Goal: Contribute content

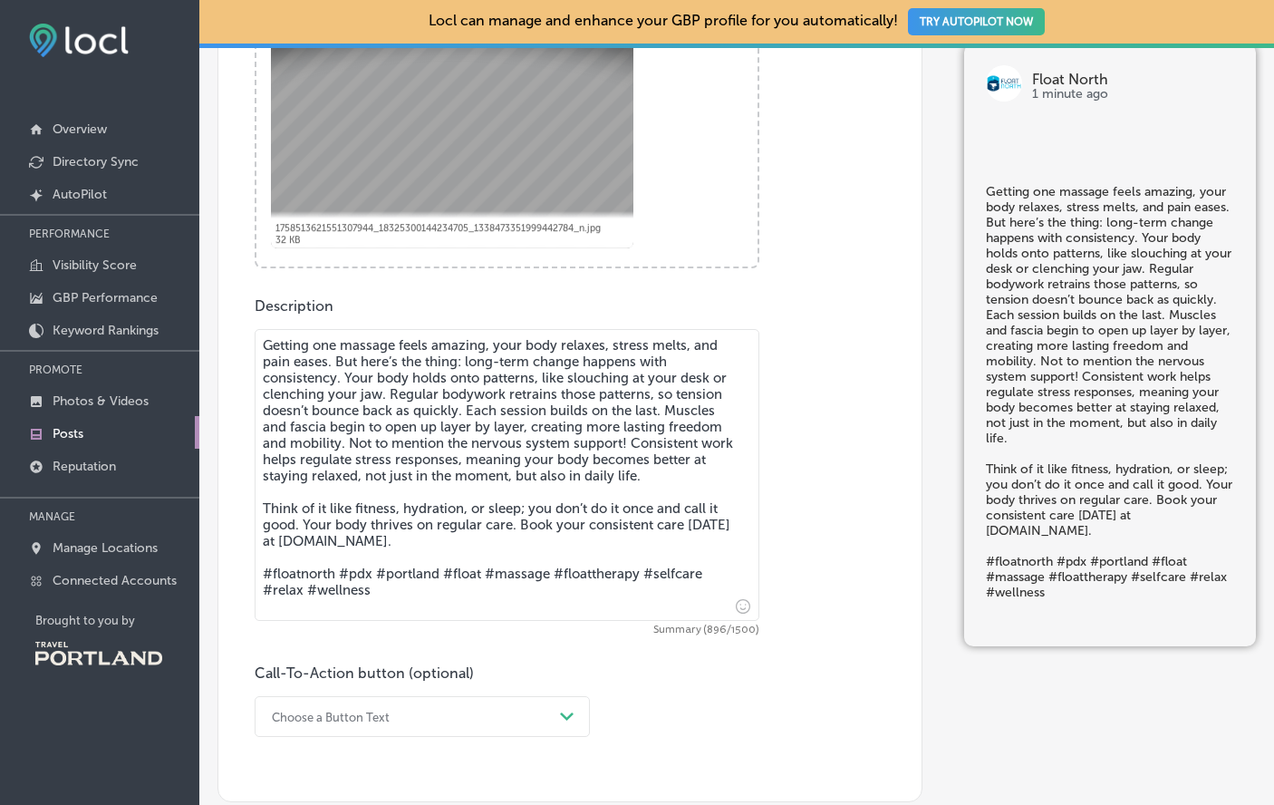
scroll to position [772, 0]
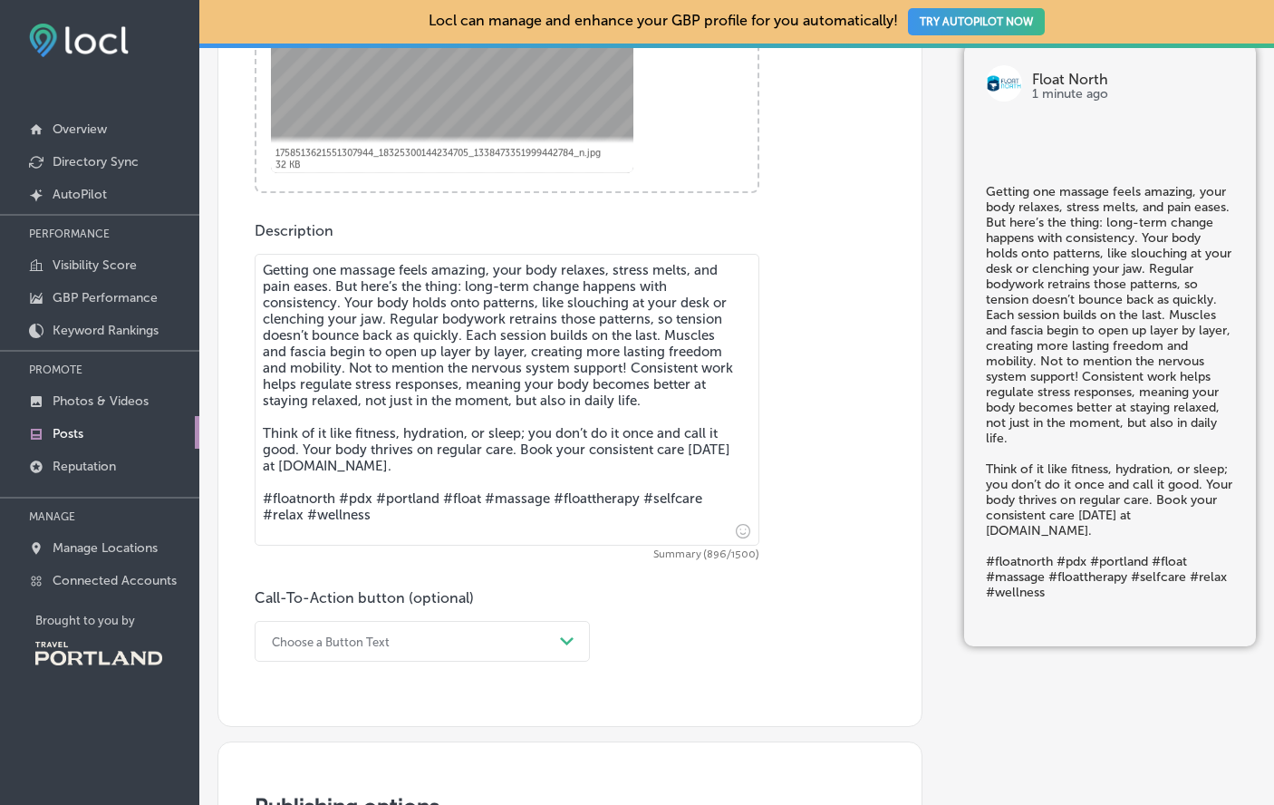
click at [409, 638] on div "Choose a Button Text Path Created with Sketch." at bounding box center [422, 641] width 335 height 41
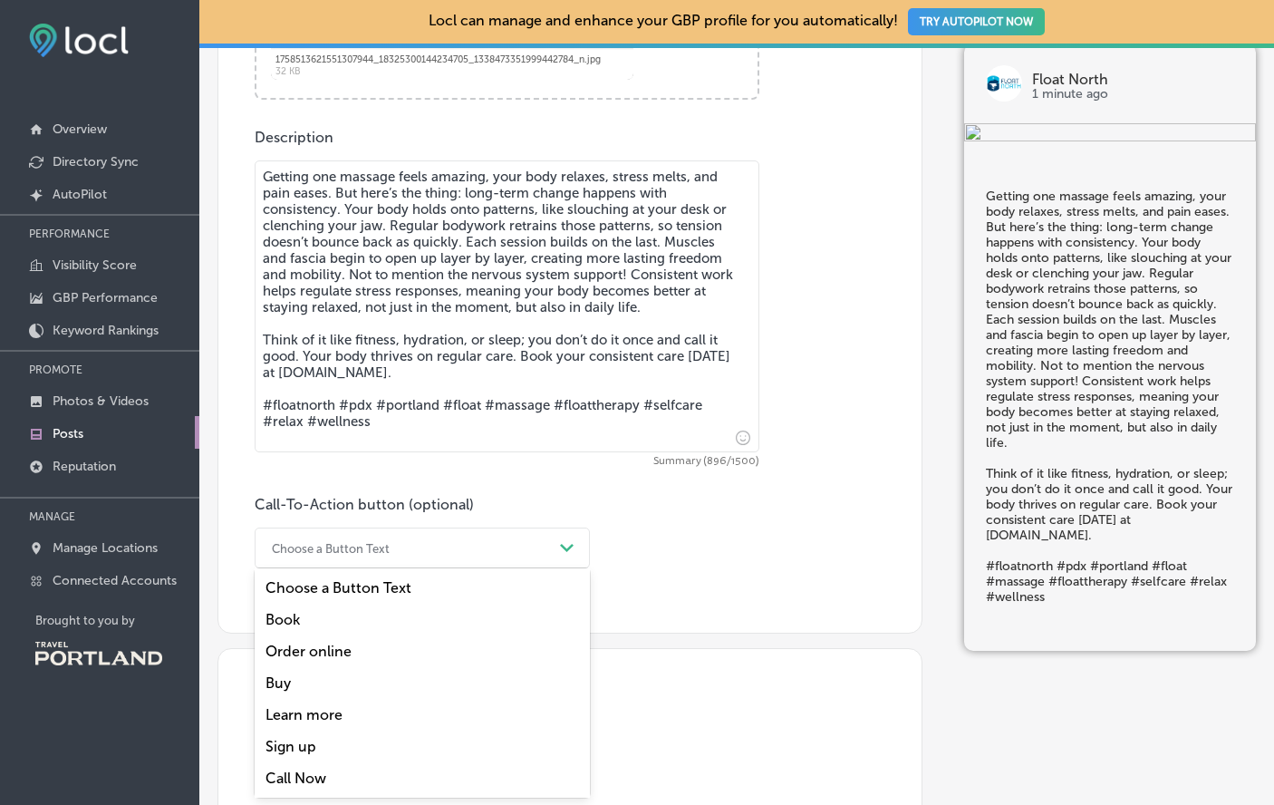
click at [322, 622] on div "Book" at bounding box center [422, 619] width 335 height 32
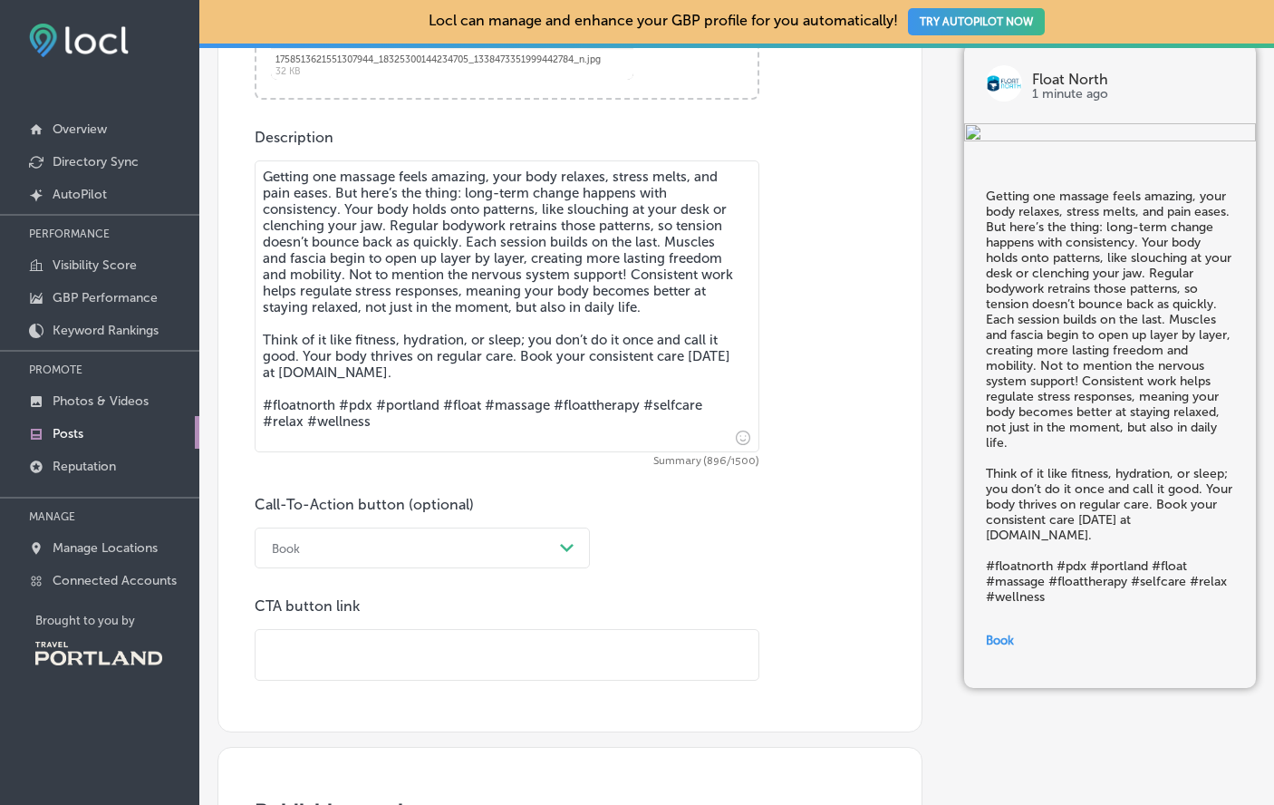
click at [312, 641] on input "text" at bounding box center [507, 655] width 503 height 50
paste input "[URL][DOMAIN_NAME]"
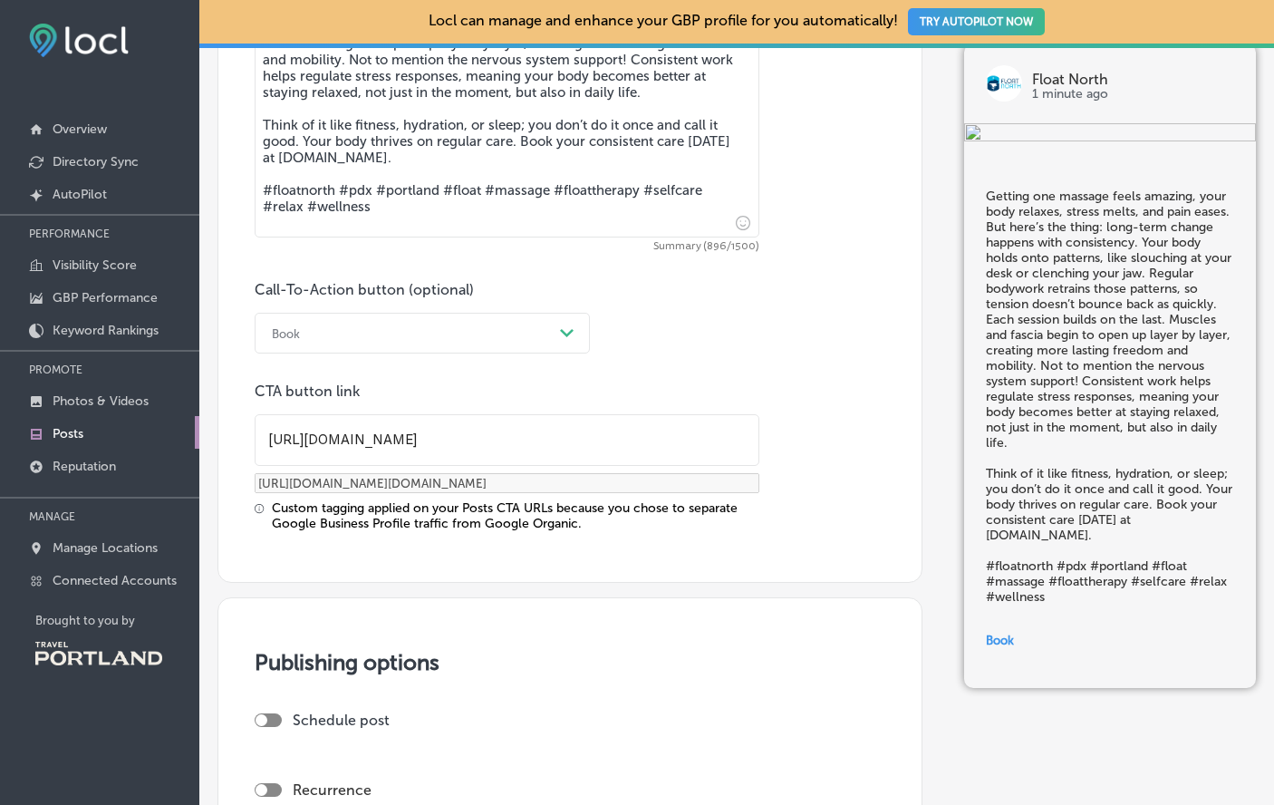
scroll to position [1140, 0]
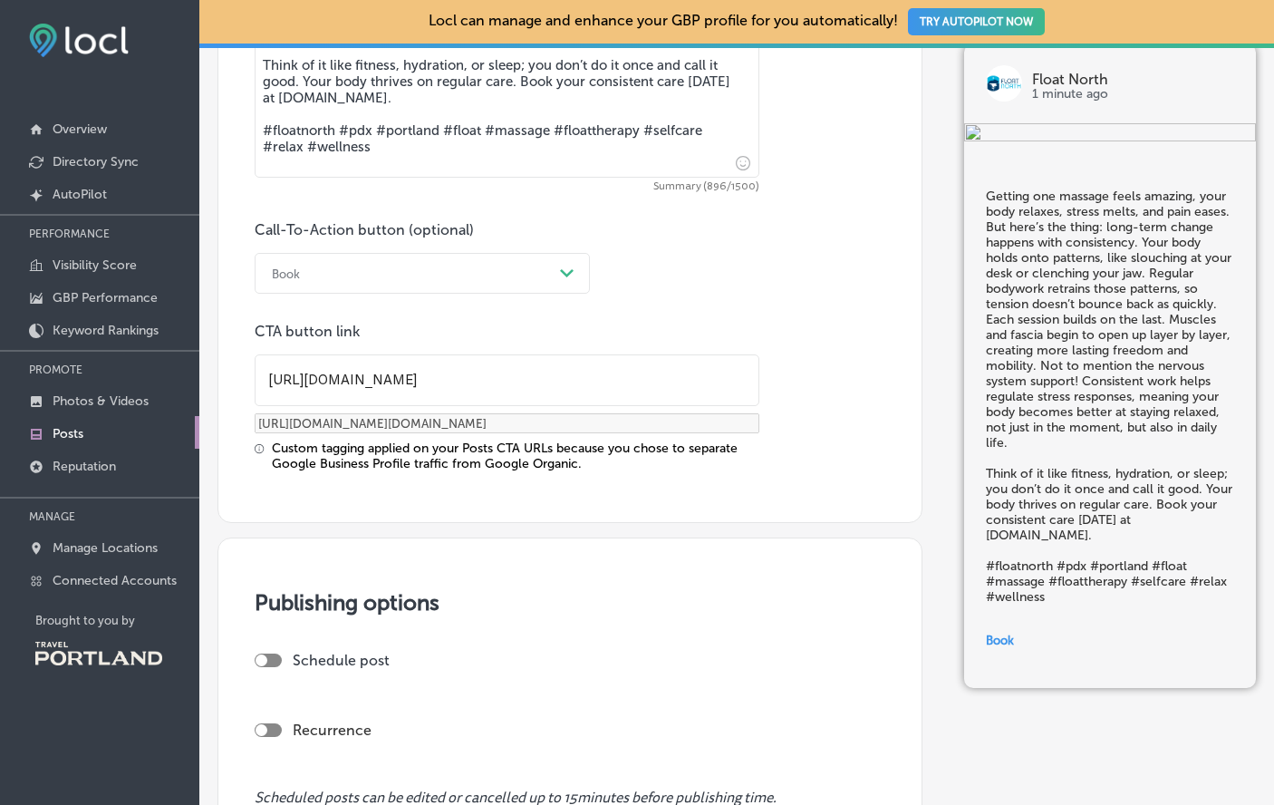
paste input "services/massage-therapy/"
type input "[URL][DOMAIN_NAME]"
type input "[URL][DOMAIN_NAME][DOMAIN_NAME]"
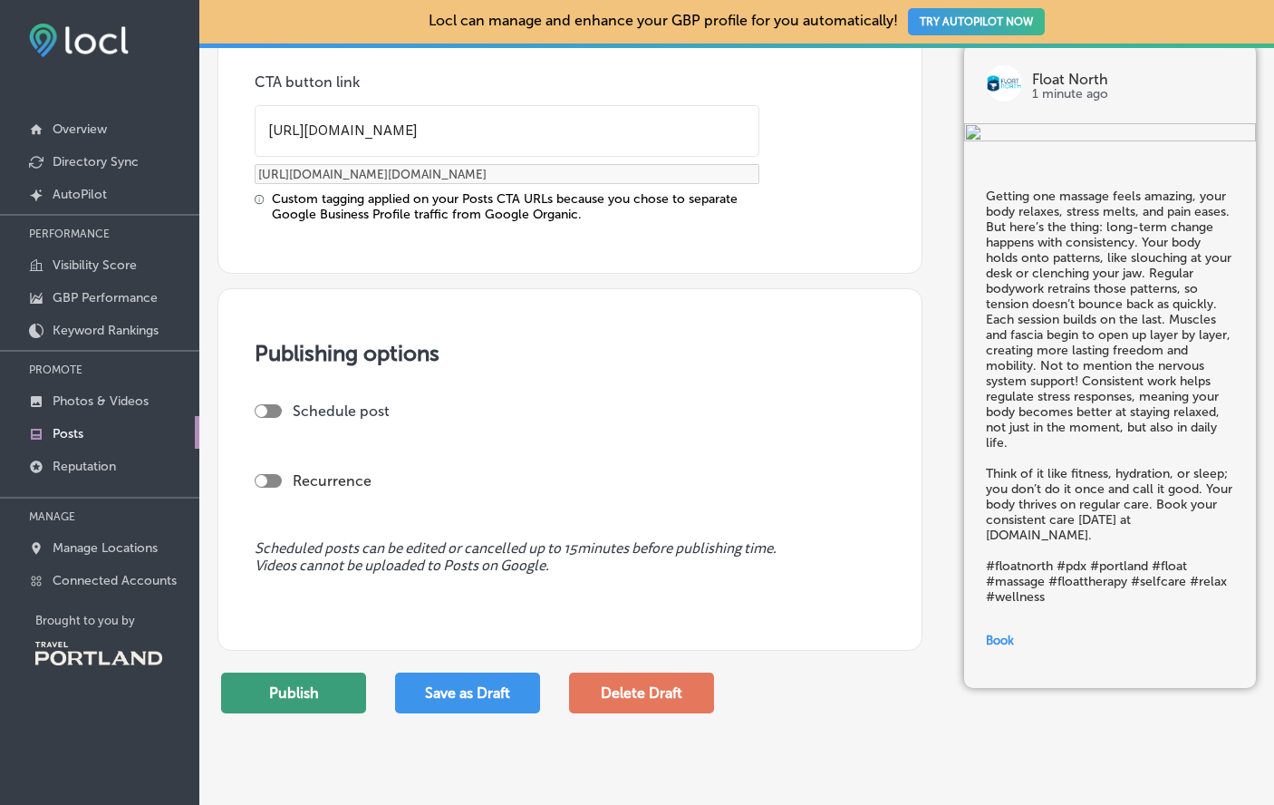
type input "[URL][DOMAIN_NAME]"
click at [297, 690] on button "Publish" at bounding box center [293, 692] width 145 height 41
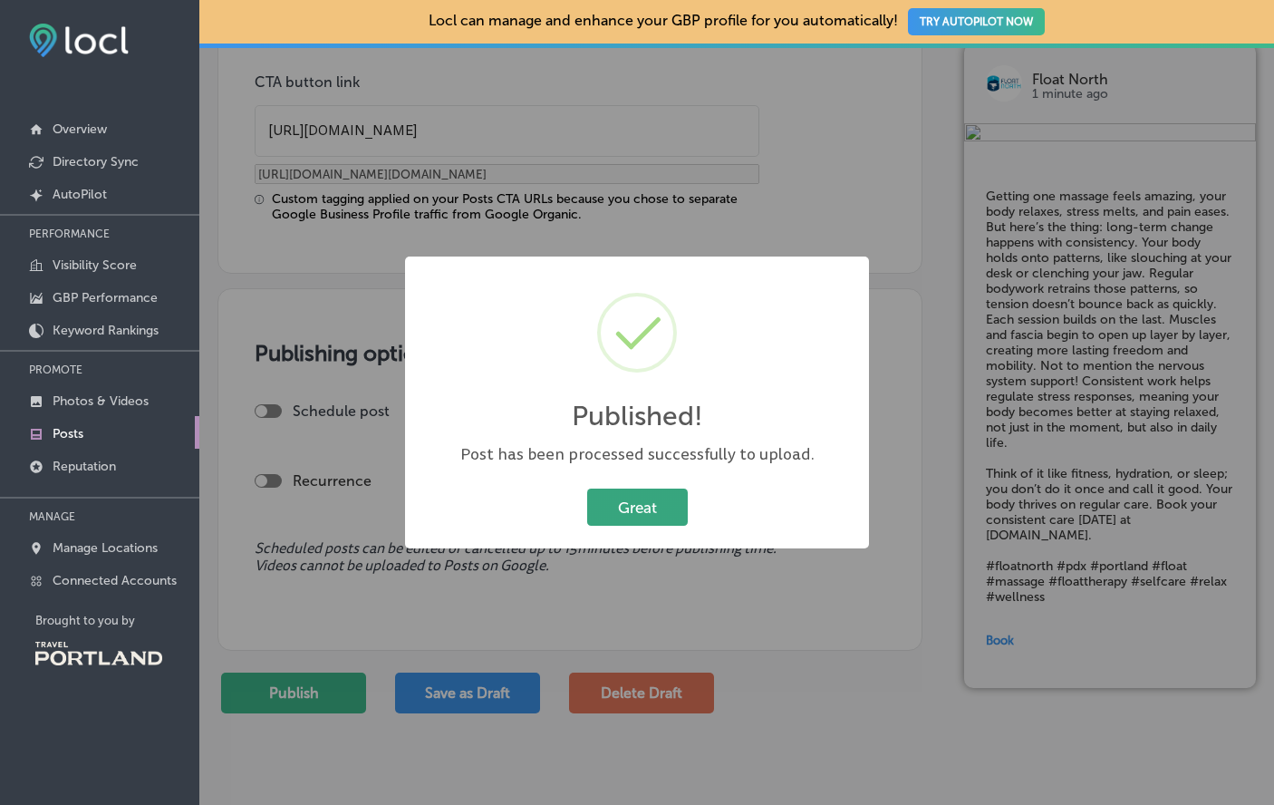
click at [639, 511] on button "Great" at bounding box center [637, 506] width 101 height 37
